Goal: Find specific page/section: Find specific page/section

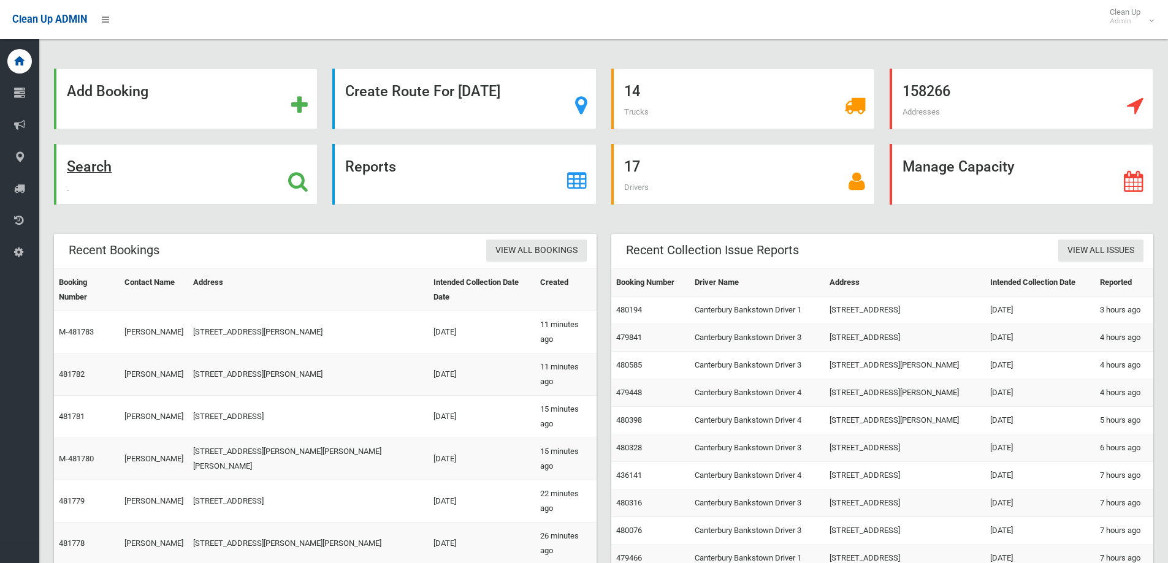
click at [165, 178] on div "Search" at bounding box center [186, 174] width 264 height 61
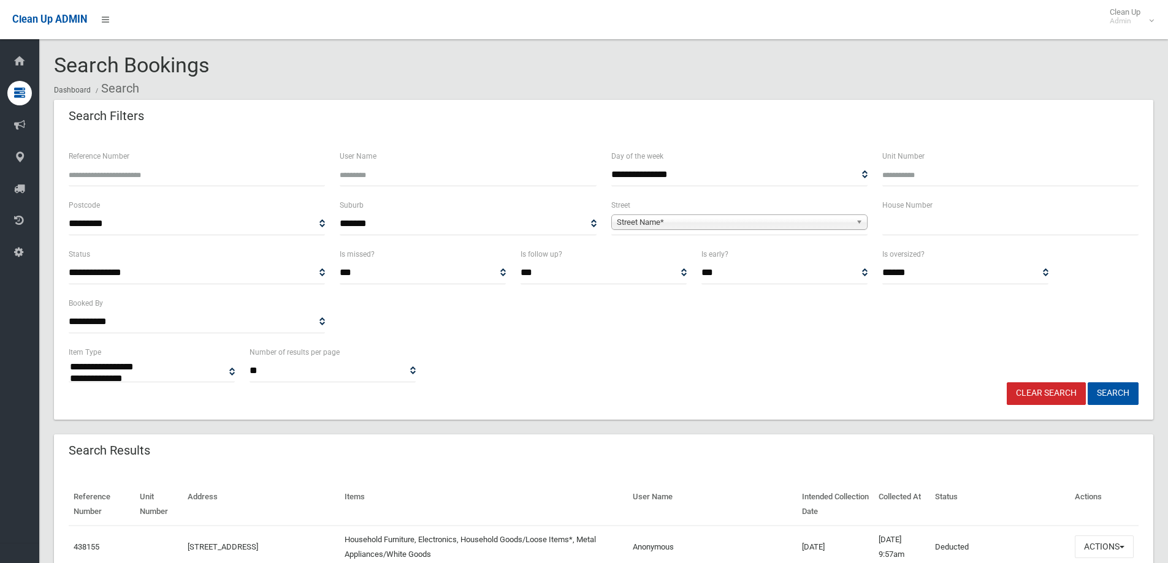
select select
click at [901, 218] on input "text" at bounding box center [1010, 224] width 256 height 23
type input "**"
click at [840, 218] on span "Street Name*" at bounding box center [734, 222] width 234 height 15
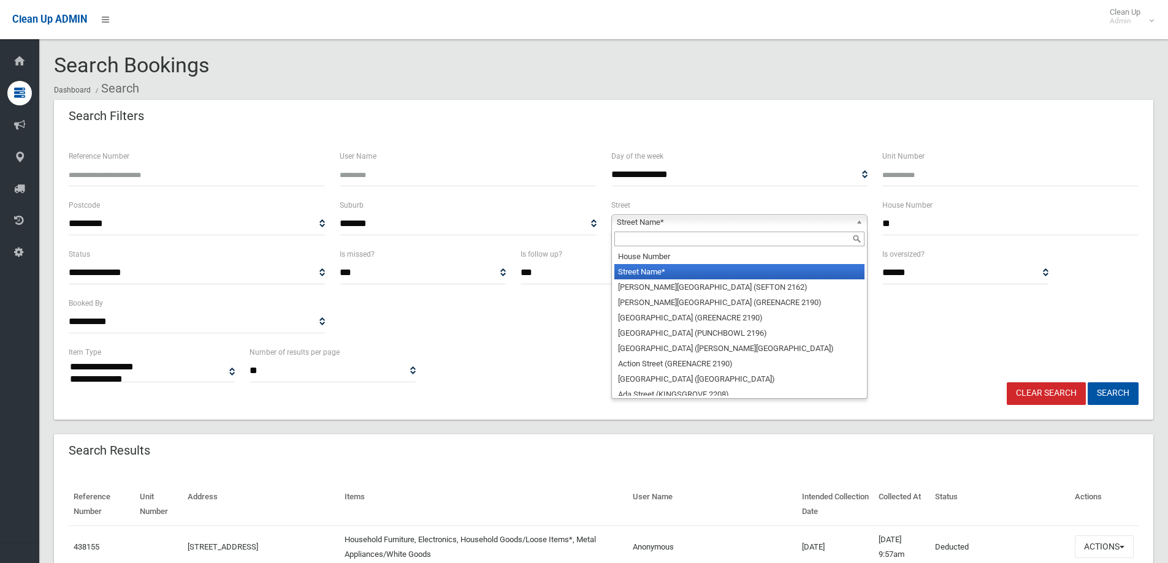
click at [826, 234] on input "text" at bounding box center [739, 239] width 250 height 15
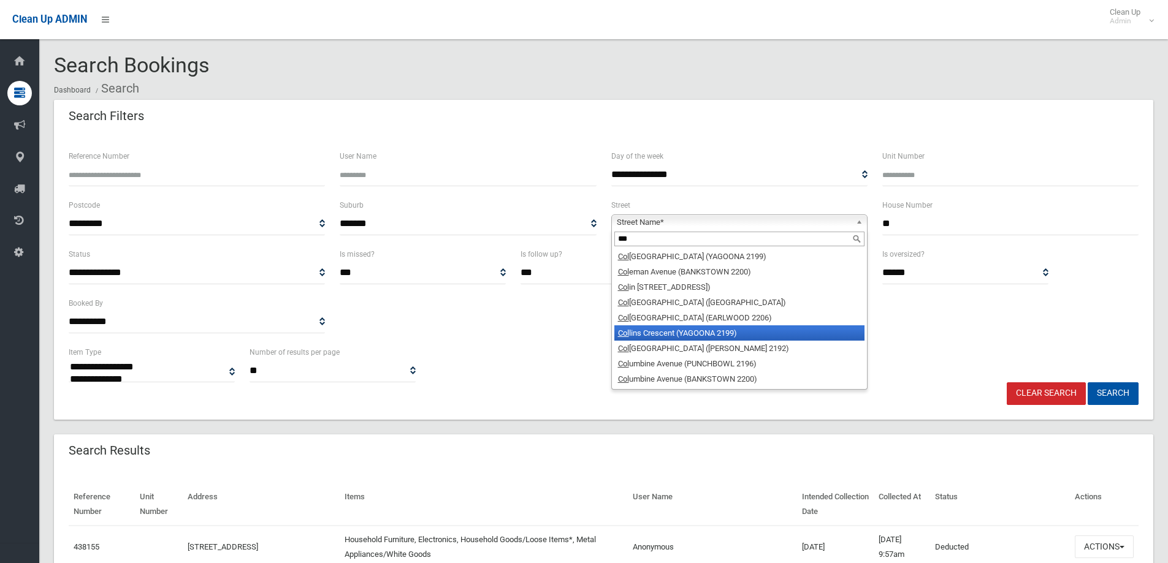
type input "***"
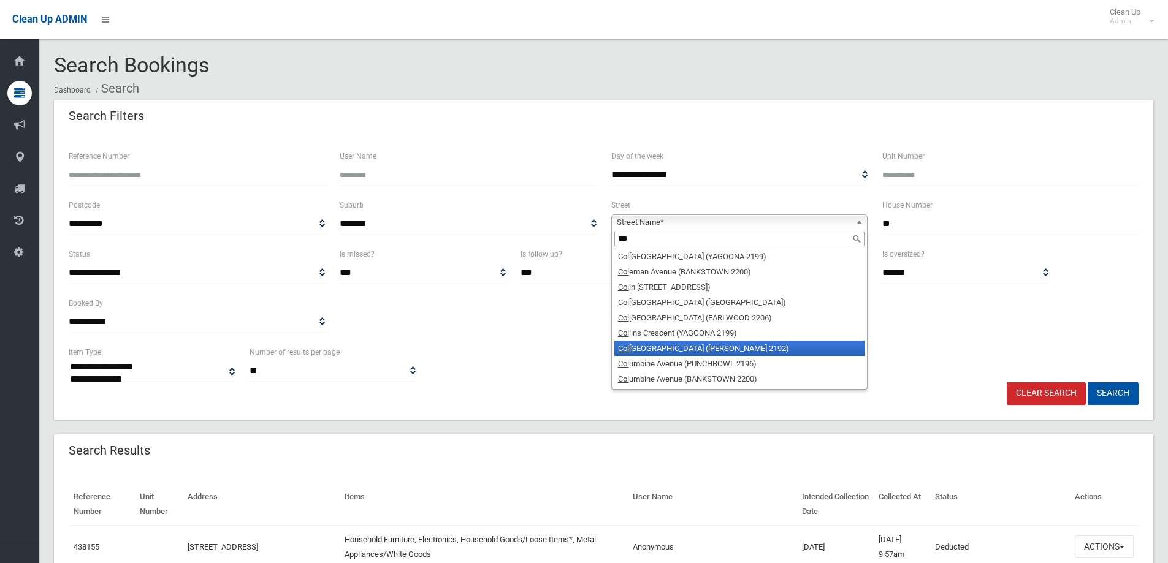
click at [778, 350] on li "[GEOGRAPHIC_DATA] ([PERSON_NAME][GEOGRAPHIC_DATA])" at bounding box center [739, 348] width 250 height 15
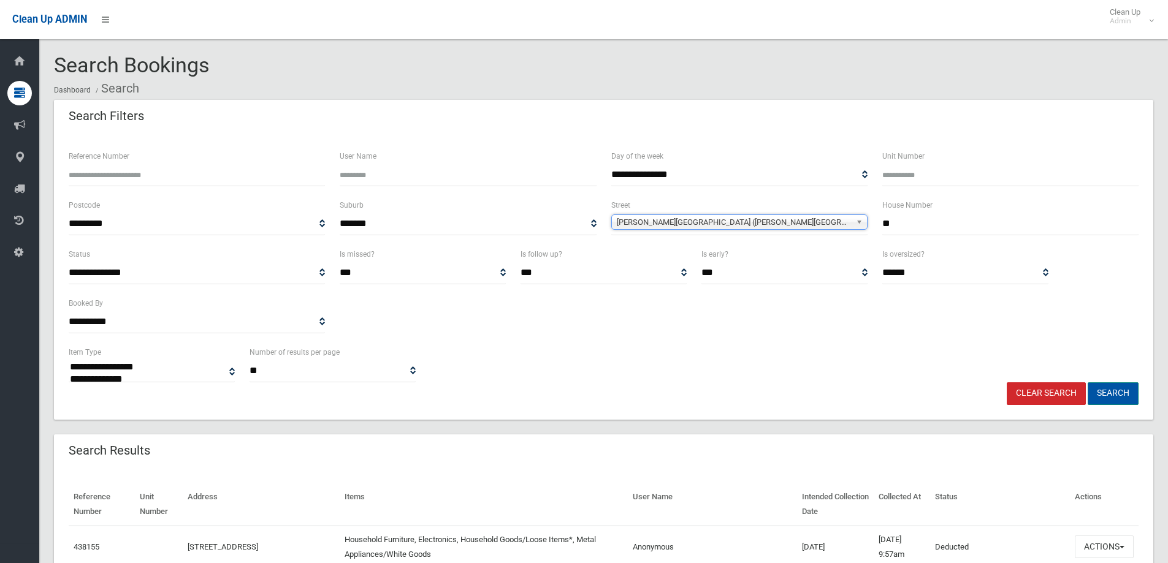
click at [1107, 390] on button "Search" at bounding box center [1112, 393] width 51 height 23
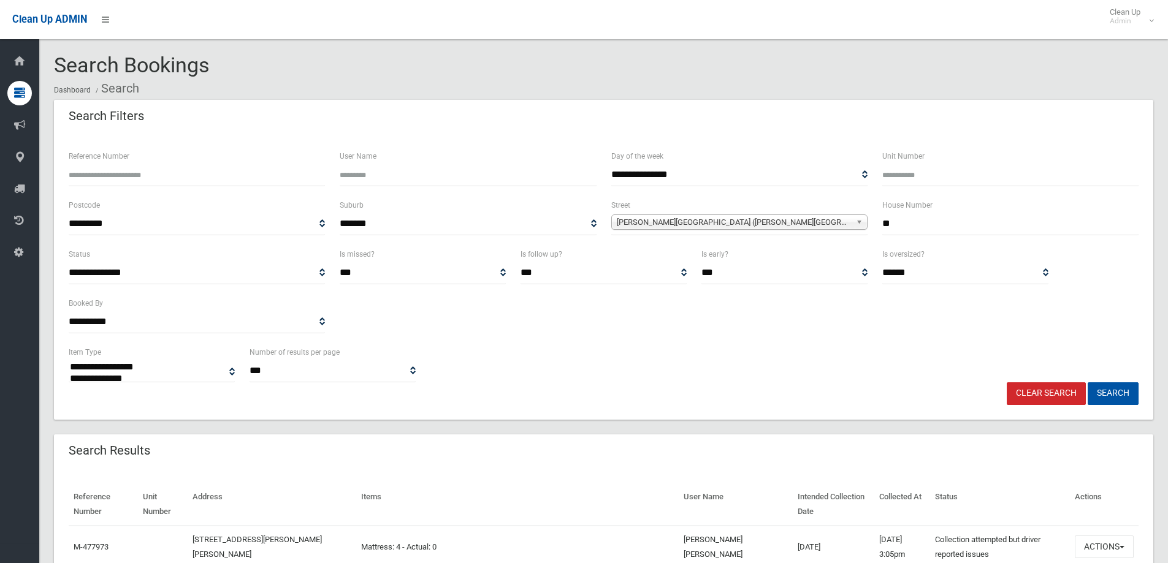
select select
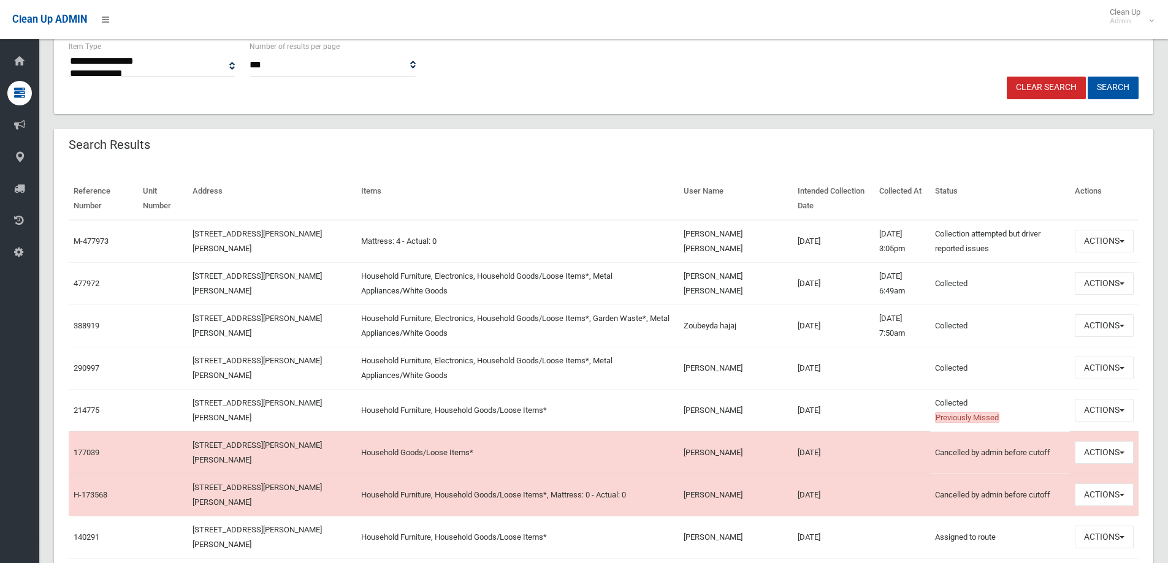
scroll to position [306, 0]
click at [1108, 287] on button "Actions" at bounding box center [1103, 283] width 59 height 23
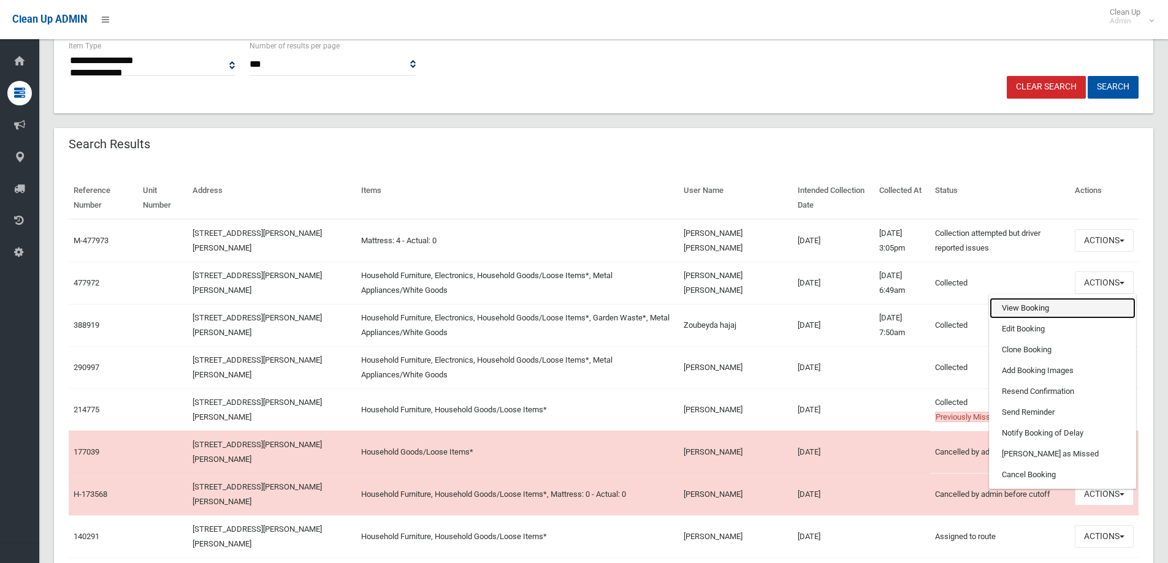
click at [1047, 307] on link "View Booking" at bounding box center [1062, 308] width 146 height 21
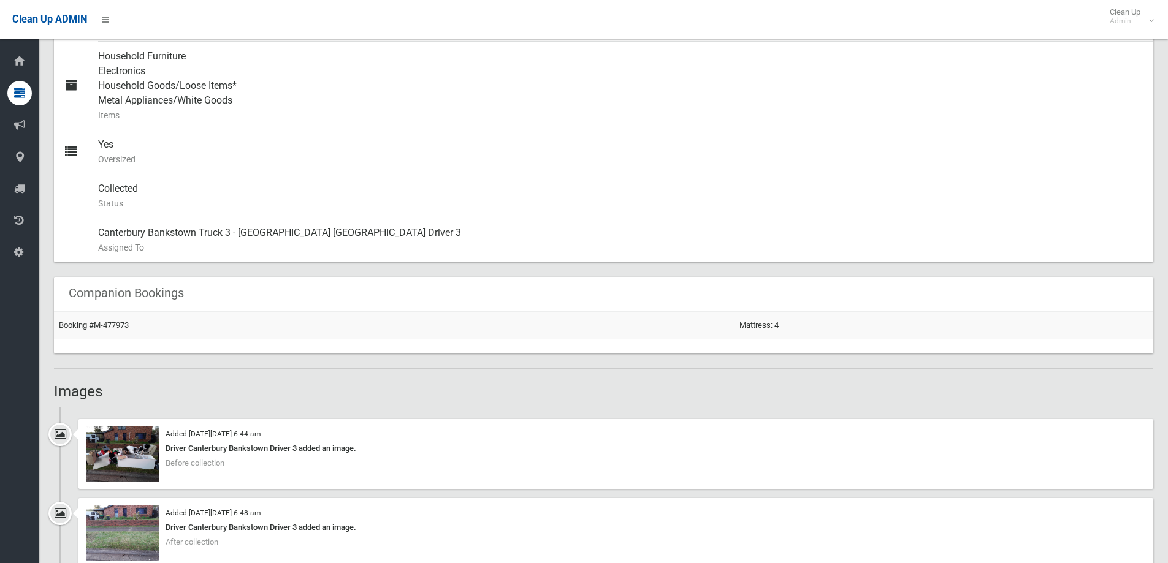
scroll to position [674, 0]
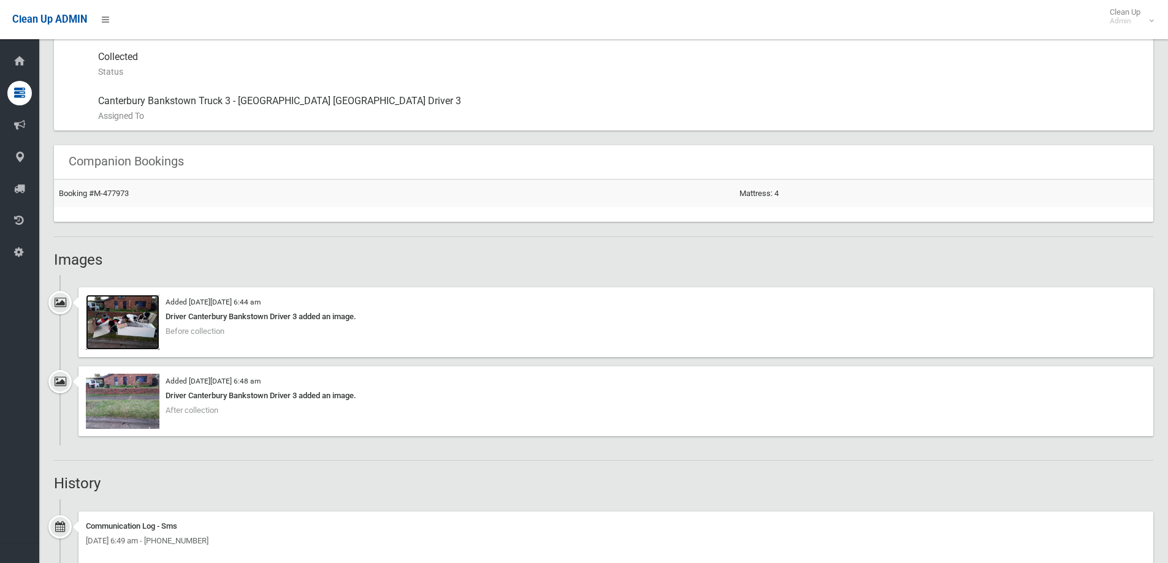
click at [138, 332] on img at bounding box center [123, 322] width 74 height 55
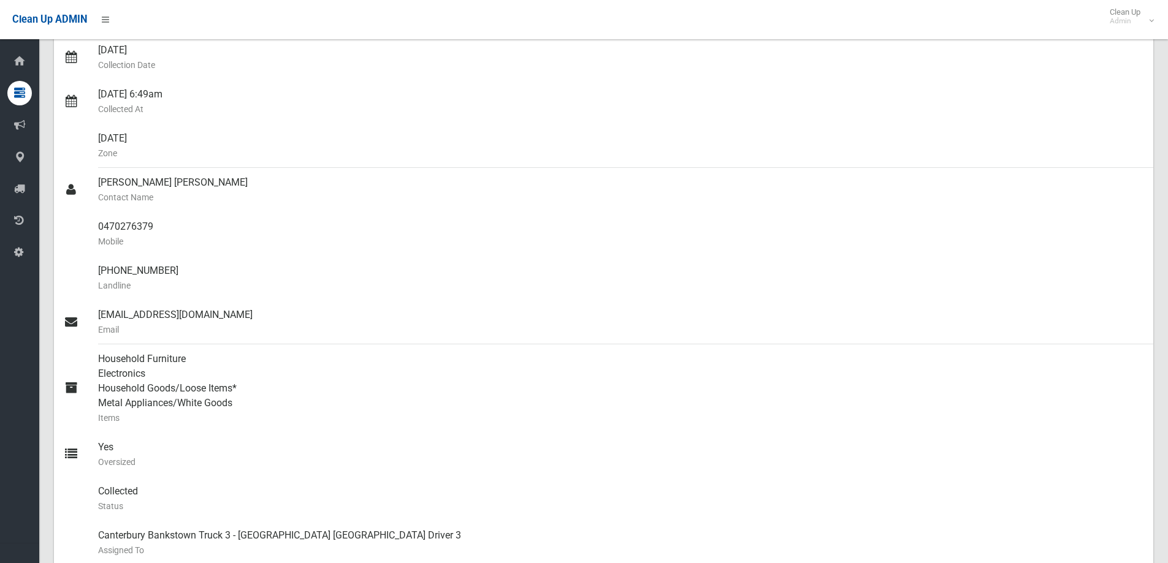
scroll to position [61, 0]
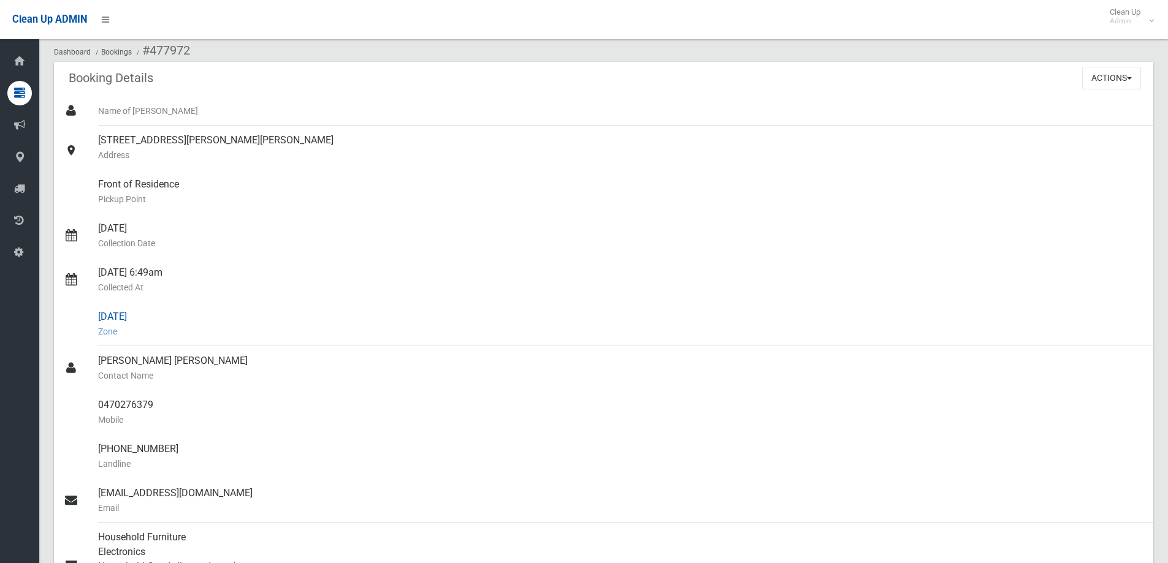
drag, startPoint x: 1085, startPoint y: 224, endPoint x: 1141, endPoint y: 303, distance: 96.8
click at [1085, 224] on div "13/08/2025 Collection Date" at bounding box center [620, 236] width 1045 height 44
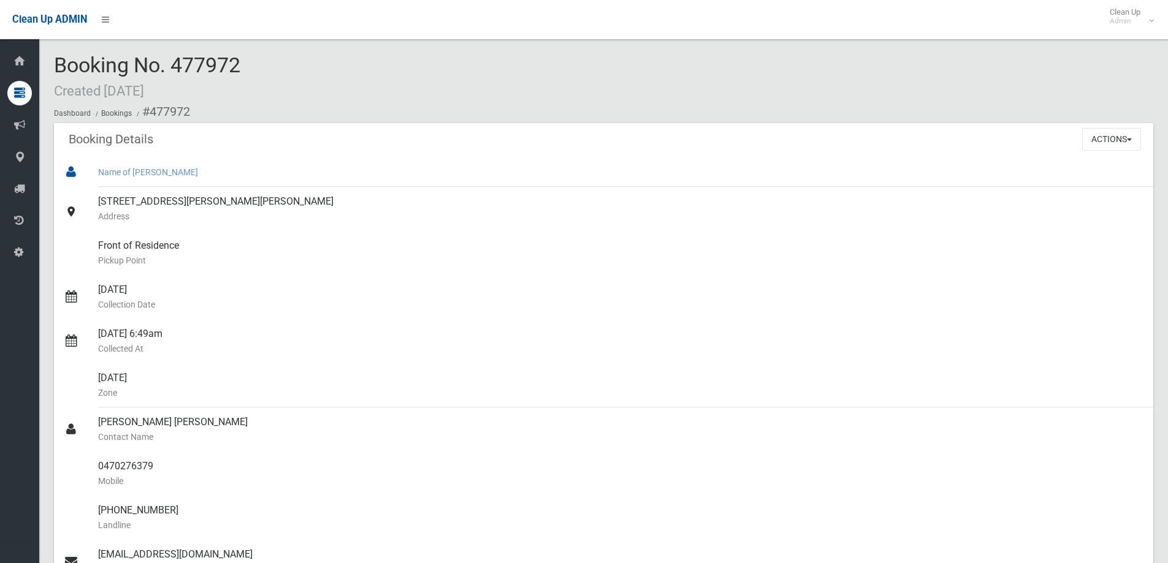
click at [1111, 167] on small "Name of Booker" at bounding box center [620, 172] width 1045 height 15
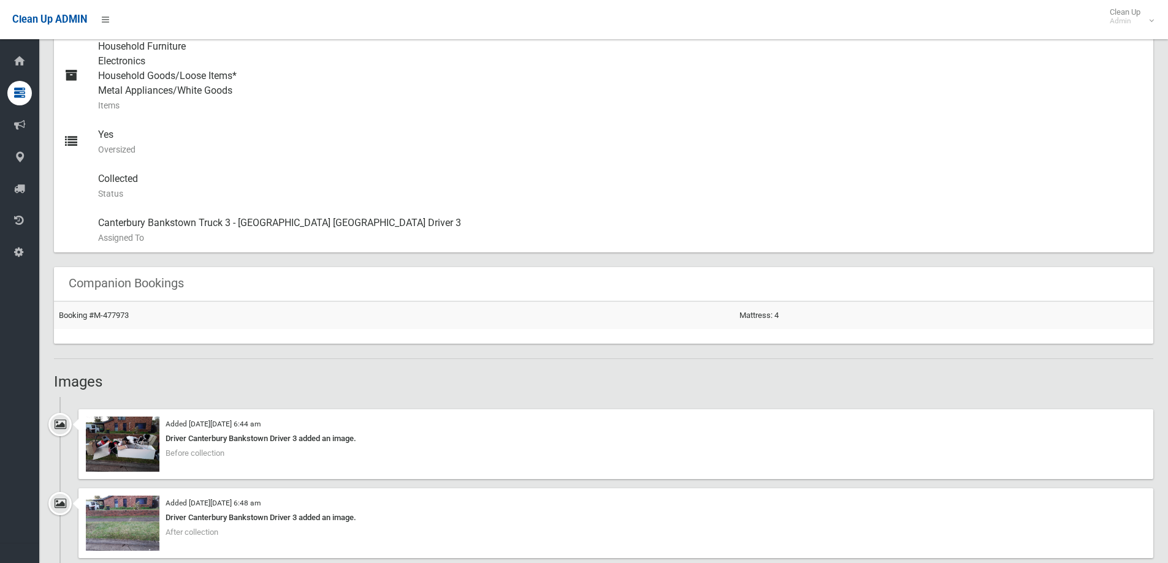
scroll to position [691, 0]
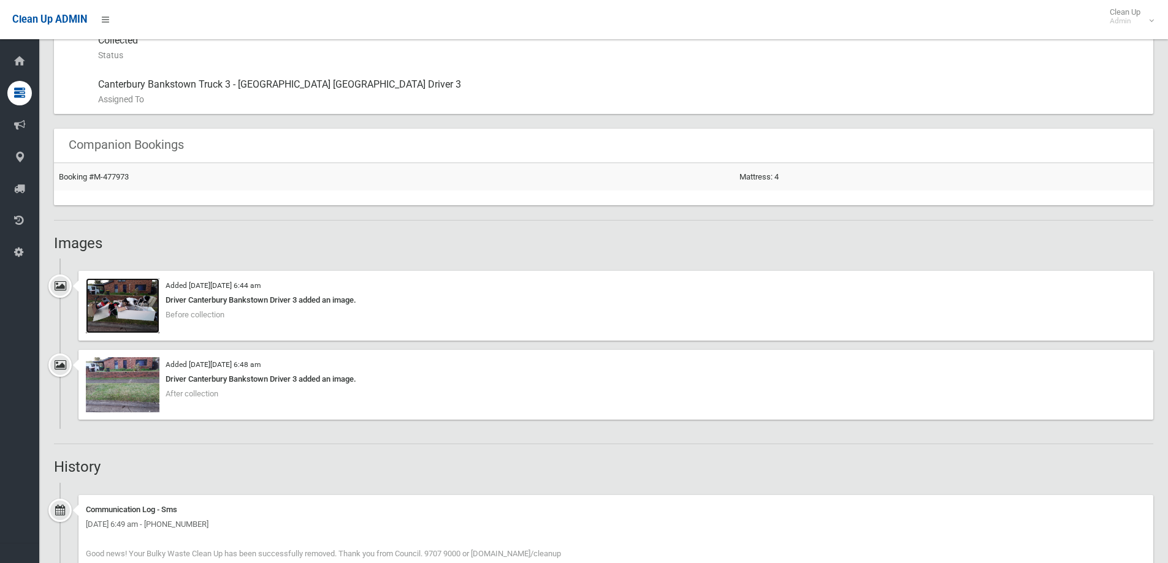
click at [145, 305] on img at bounding box center [123, 305] width 74 height 55
click at [138, 378] on img at bounding box center [123, 384] width 74 height 55
click at [148, 307] on img at bounding box center [123, 305] width 74 height 55
click at [157, 373] on img at bounding box center [123, 384] width 74 height 55
